Goal: Task Accomplishment & Management: Use online tool/utility

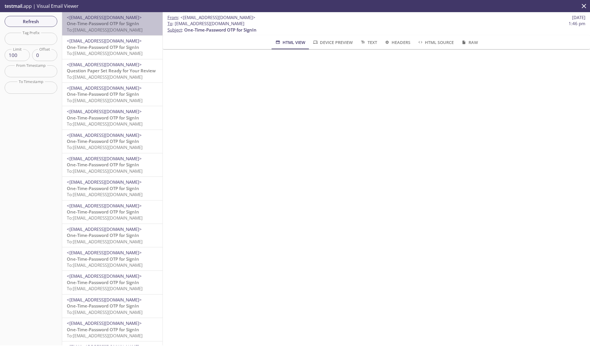
click at [130, 33] on p "One-Time-Password OTP for SignIn To: edgeup.oppdh@inbox.testmail.app" at bounding box center [112, 27] width 91 height 12
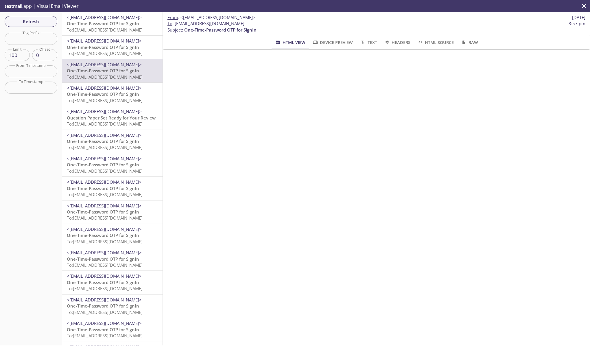
click at [115, 24] on span "One-Time-Password OTP for SignIn" at bounding box center [103, 24] width 72 height 6
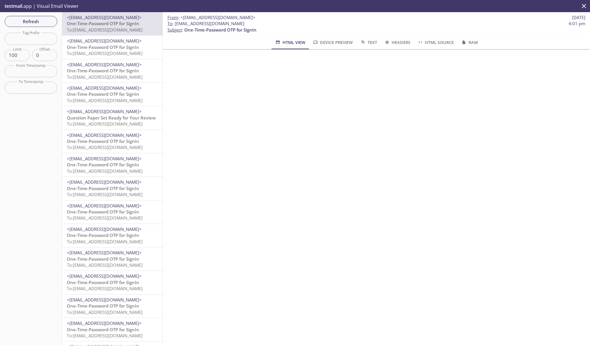
click at [124, 68] on span "One-Time-Password OTP for SignIn" at bounding box center [103, 71] width 72 height 6
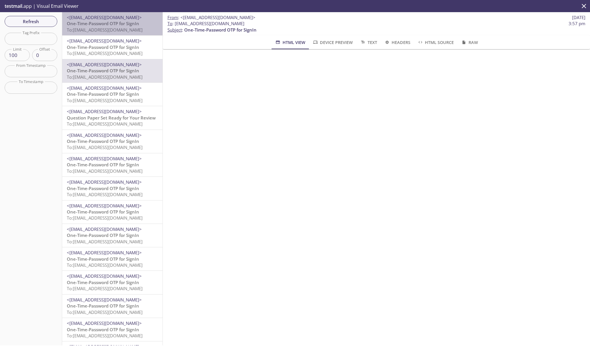
click at [89, 19] on span "<[EMAIL_ADDRESS][DOMAIN_NAME]>" at bounding box center [104, 17] width 75 height 6
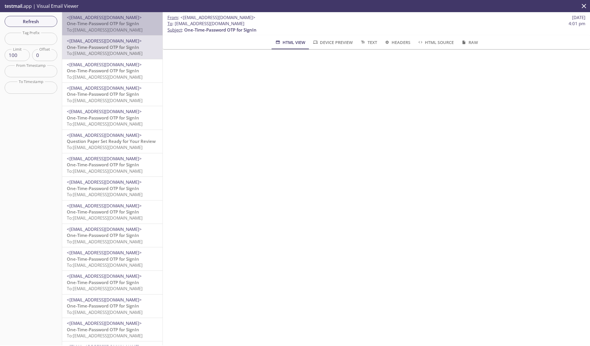
click at [93, 27] on span "To: edgeup.oppdh@inbox.testmail.app" at bounding box center [105, 30] width 76 height 6
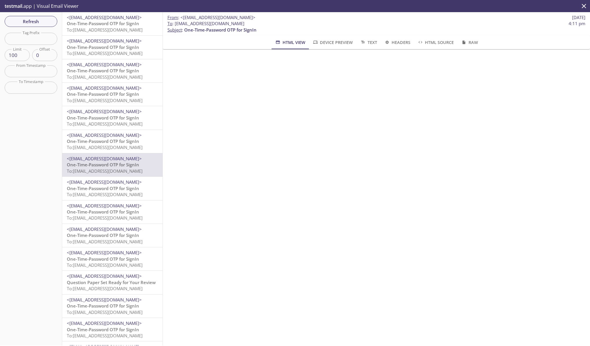
click at [468, 15] on p "From : <avinash.thakur@antiersolutions.com> 22 Sep 2025" at bounding box center [377, 17] width 418 height 6
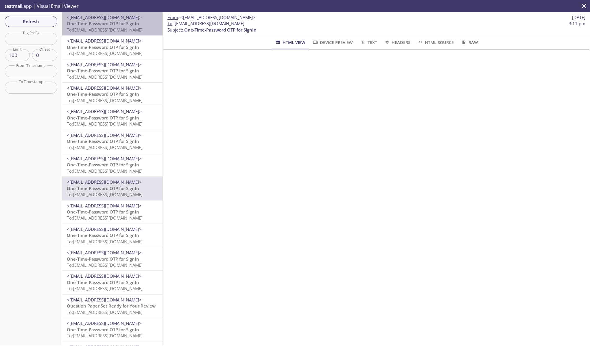
click at [96, 22] on span "One-Time-Password OTP for SignIn" at bounding box center [103, 24] width 72 height 6
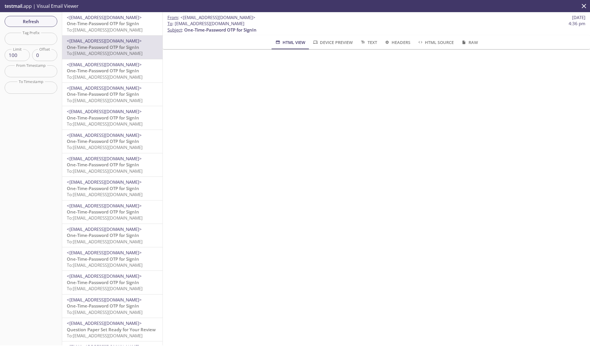
click at [137, 26] on span "One-Time-Password OTP for SignIn" at bounding box center [103, 24] width 72 height 6
click at [112, 31] on span "To: [EMAIL_ADDRESS][DOMAIN_NAME]" at bounding box center [105, 30] width 76 height 6
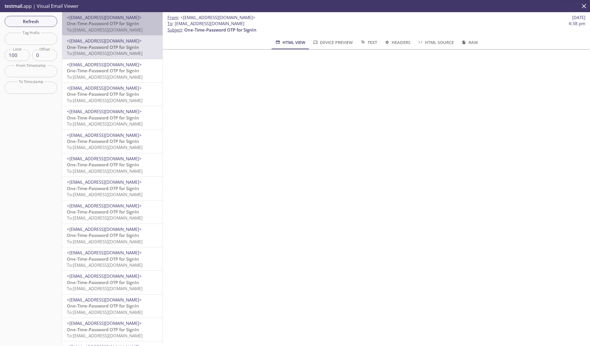
click at [118, 20] on span "<[EMAIL_ADDRESS][DOMAIN_NAME]>" at bounding box center [112, 17] width 91 height 6
click at [117, 25] on span "One-Time-Password OTP for SignIn" at bounding box center [103, 24] width 72 height 6
